Goal: Task Accomplishment & Management: Manage account settings

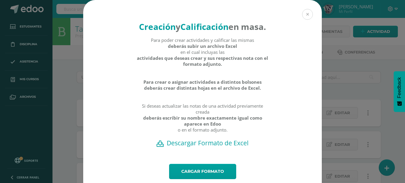
click at [309, 13] on button at bounding box center [307, 14] width 11 height 11
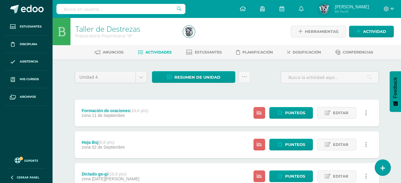
click at [144, 6] on input "text" at bounding box center [120, 9] width 129 height 10
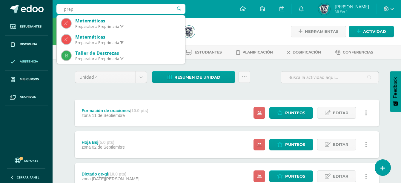
type input "prep"
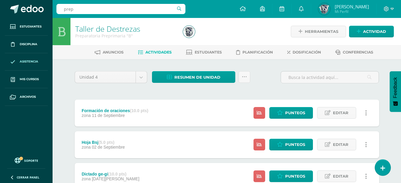
click at [26, 68] on link "Asistencia" at bounding box center [26, 62] width 43 height 18
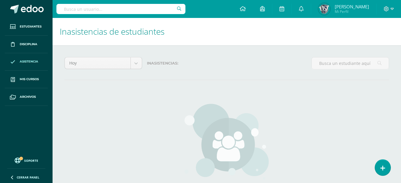
click at [362, 73] on div at bounding box center [350, 65] width 82 height 17
click at [384, 164] on link at bounding box center [382, 166] width 17 height 17
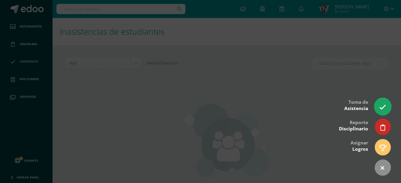
click at [383, 107] on icon at bounding box center [382, 107] width 7 height 7
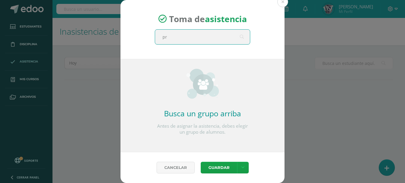
type input "pre"
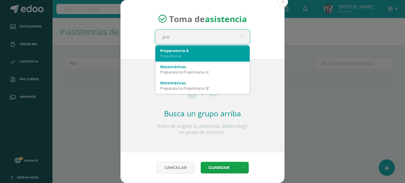
click at [214, 58] on div "Preprimaria" at bounding box center [202, 55] width 85 height 5
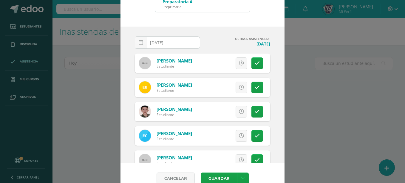
scroll to position [43, 0]
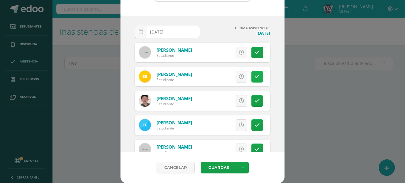
click at [255, 75] on icon at bounding box center [257, 76] width 5 height 5
click at [254, 100] on link at bounding box center [258, 101] width 12 height 12
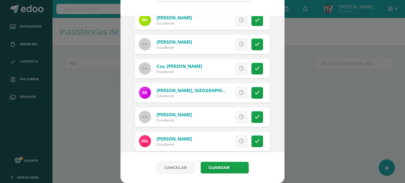
scroll to position [178, 0]
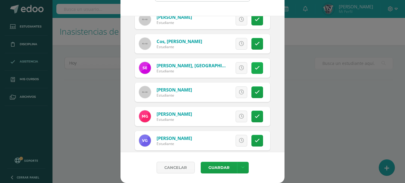
click at [255, 67] on icon at bounding box center [257, 67] width 5 height 5
drag, startPoint x: 282, startPoint y: 78, endPoint x: 280, endPoint y: 84, distance: 7.0
click at [280, 84] on div "2025-09-12 September, 2025 Mo Tu We Th Fr Sa Su 1 2 3 4 5 6 7 8 9 10 11 12 13 1…" at bounding box center [203, 84] width 164 height 136
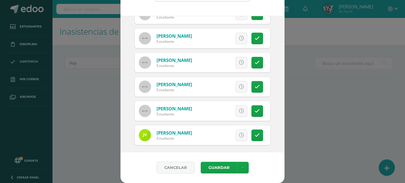
scroll to position [428, 0]
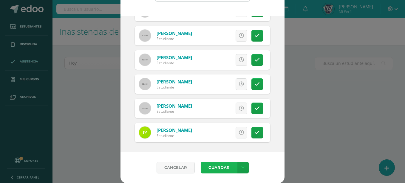
click at [221, 170] on button "Guardar" at bounding box center [219, 167] width 36 height 12
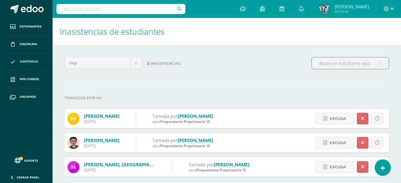
click at [336, 71] on div at bounding box center [350, 65] width 82 height 17
